Goal: Obtain resource: Download file/media

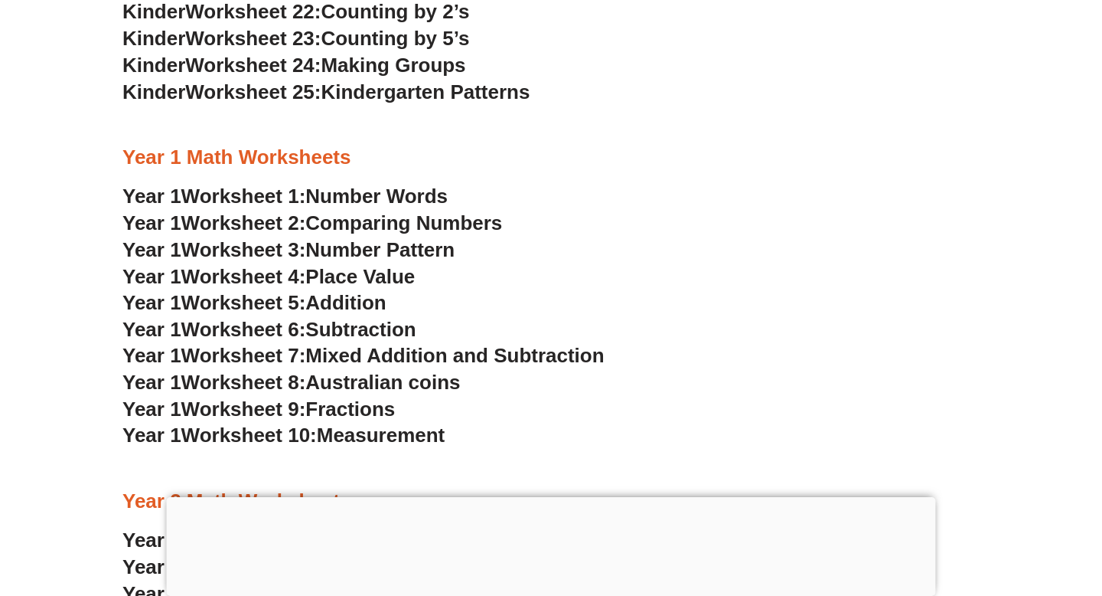
scroll to position [1328, 0]
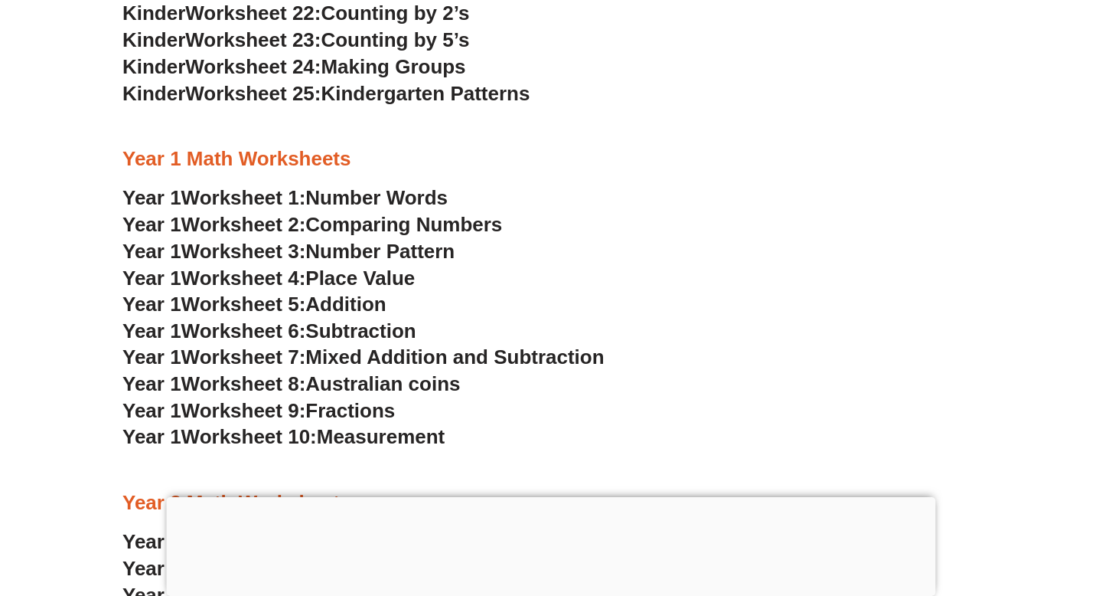
click at [390, 189] on span "Number Words" at bounding box center [376, 197] width 142 height 23
click at [407, 224] on span "Comparing Numbers" at bounding box center [403, 224] width 197 height 23
click at [401, 248] on span "Number Pattern" at bounding box center [379, 251] width 149 height 23
click at [321, 278] on span "Place Value" at bounding box center [359, 277] width 109 height 23
click at [365, 302] on span "Addition" at bounding box center [345, 303] width 80 height 23
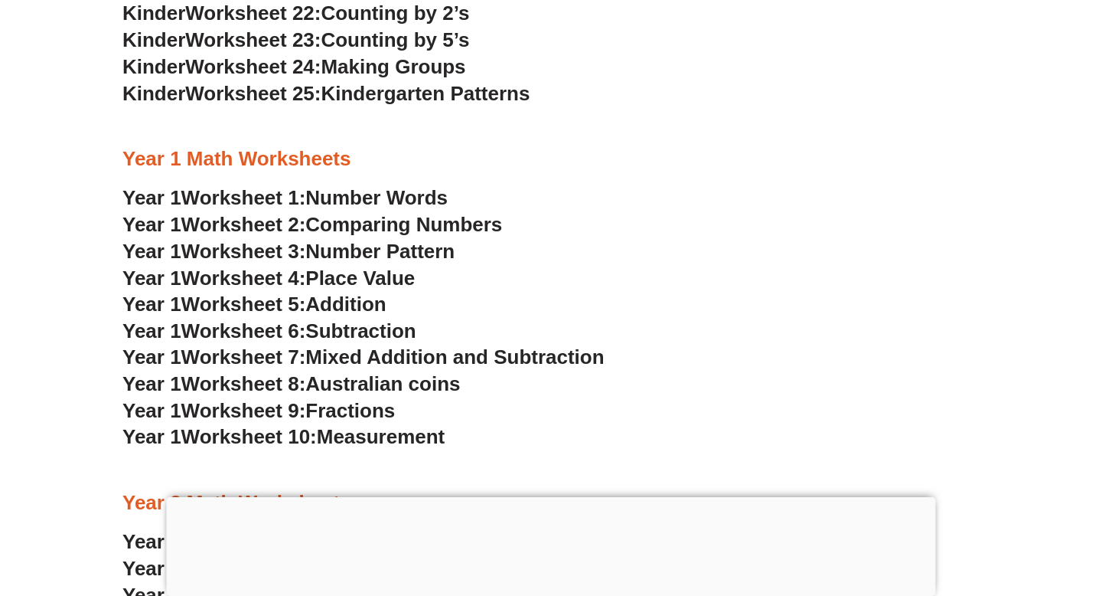
click at [341, 334] on span "Subtraction" at bounding box center [360, 330] width 110 height 23
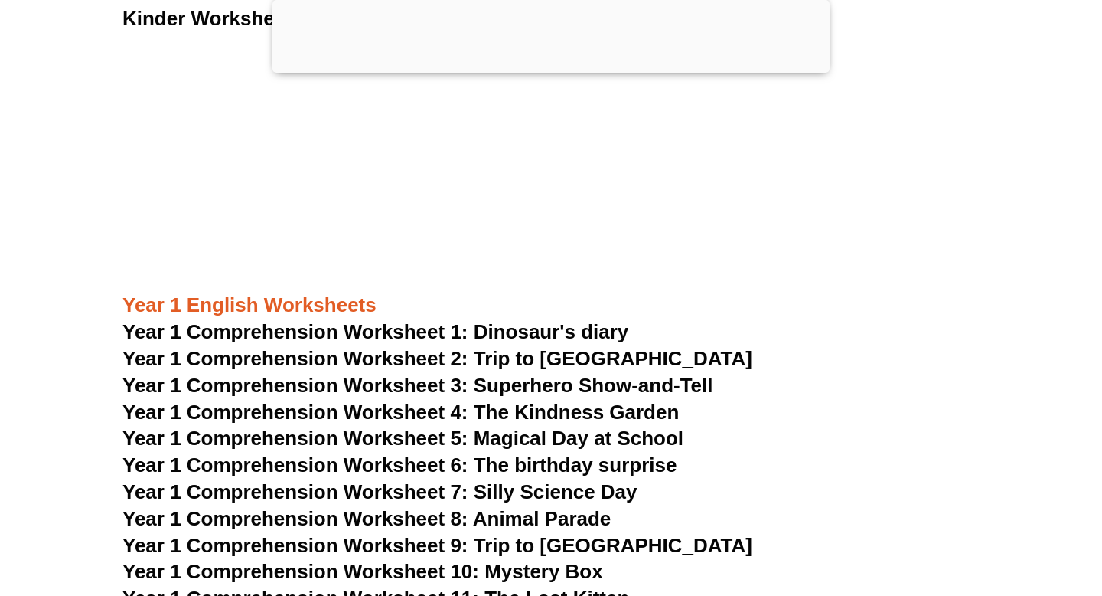
scroll to position [1800, 0]
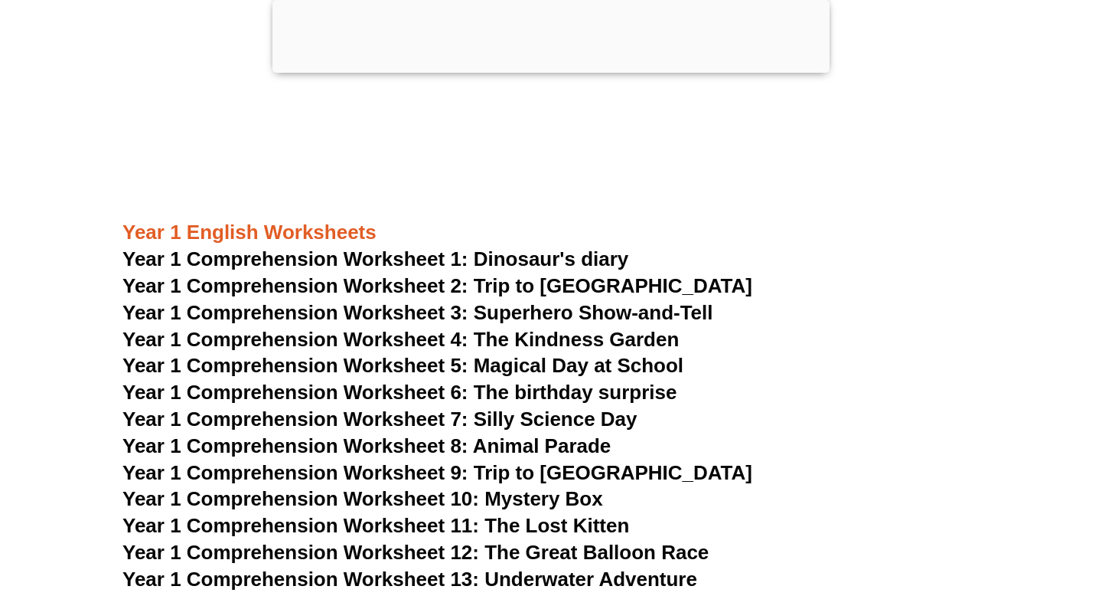
click at [528, 253] on span "Year 1 Comprehension Worksheet 1: Dinosaur's diary" at bounding box center [375, 258] width 506 height 23
